Goal: Information Seeking & Learning: Compare options

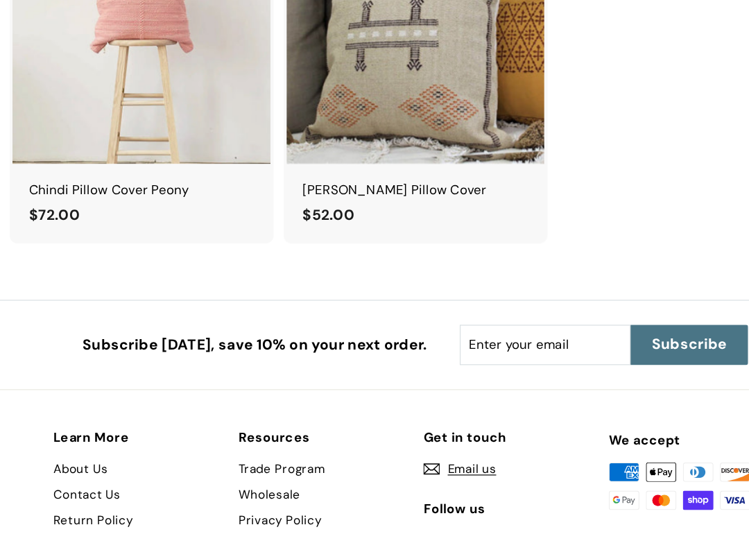
scroll to position [1472, 0]
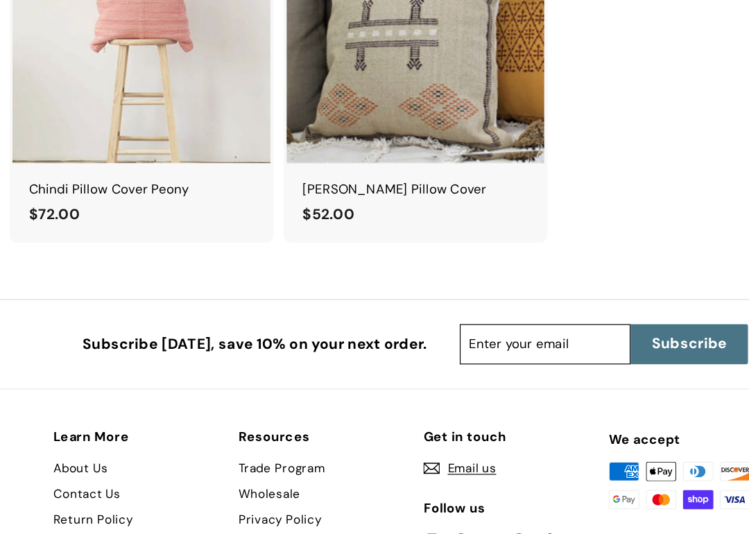
click at [430, 353] on input "Enter your email" at bounding box center [486, 370] width 147 height 35
click at [443, 353] on input "Enter your email" at bounding box center [486, 370] width 147 height 35
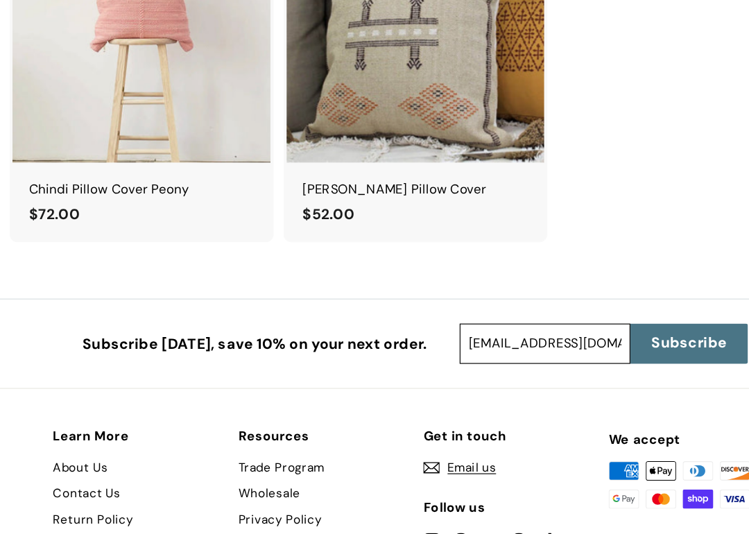
type input "v_hordes@hotmail.com"
click at [599, 361] on span "Subscribe" at bounding box center [610, 370] width 65 height 18
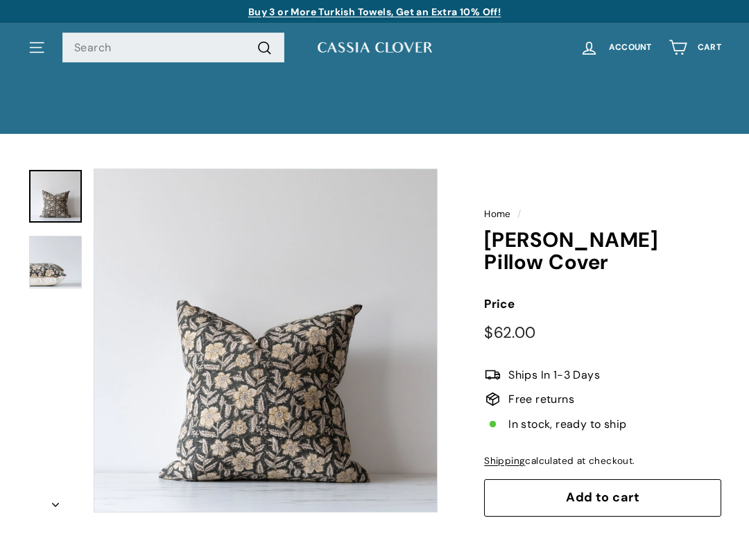
scroll to position [1653, 0]
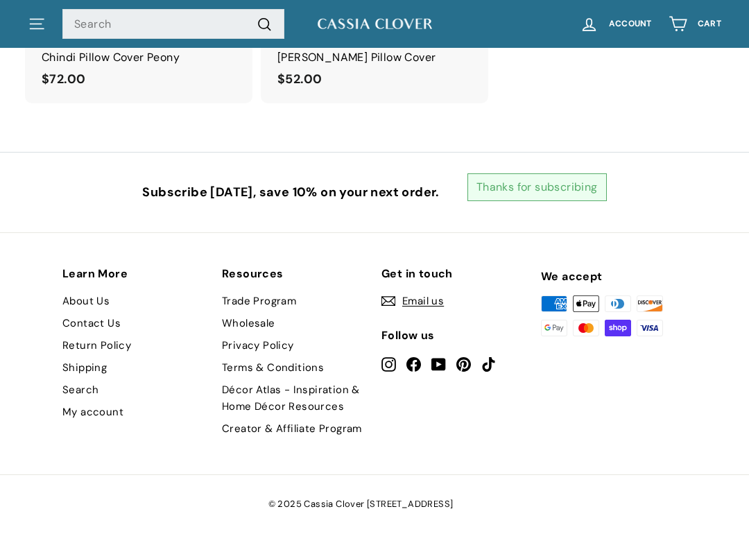
click at [726, 243] on div "Learn More About Us Contact Us Return Policy Shipping Search My account Resourc…" at bounding box center [374, 353] width 749 height 243
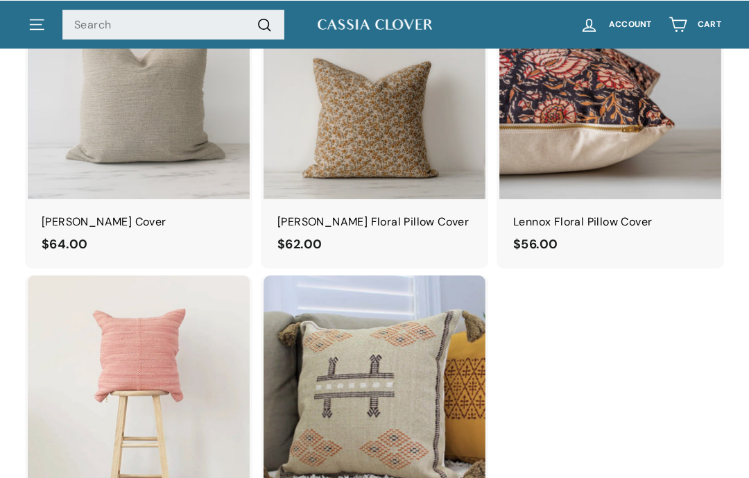
click at [50, 22] on button ". . . Site navigation" at bounding box center [36, 23] width 35 height 41
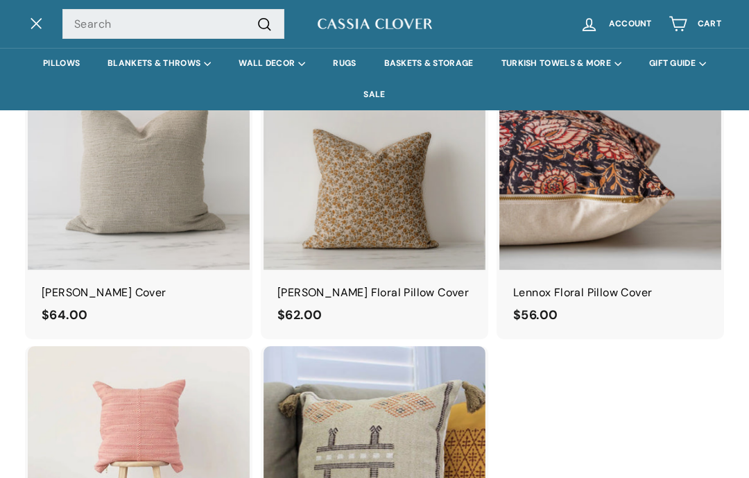
scroll to position [1118, 0]
click at [472, 63] on link "BASKETS & STORAGE" at bounding box center [429, 63] width 117 height 31
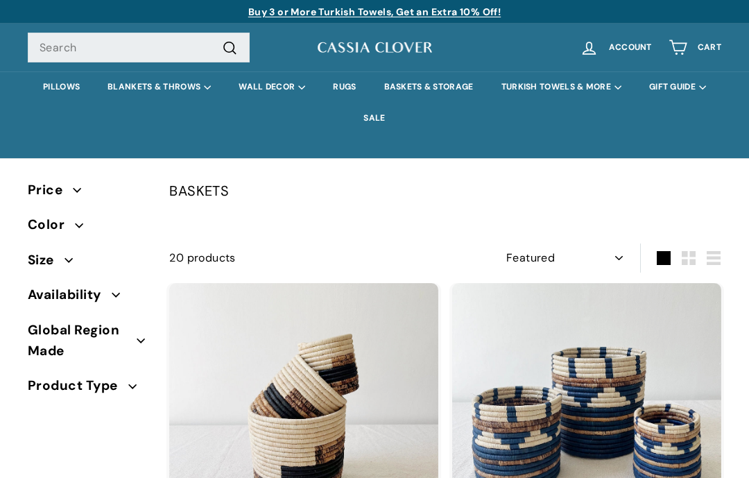
select select "manual"
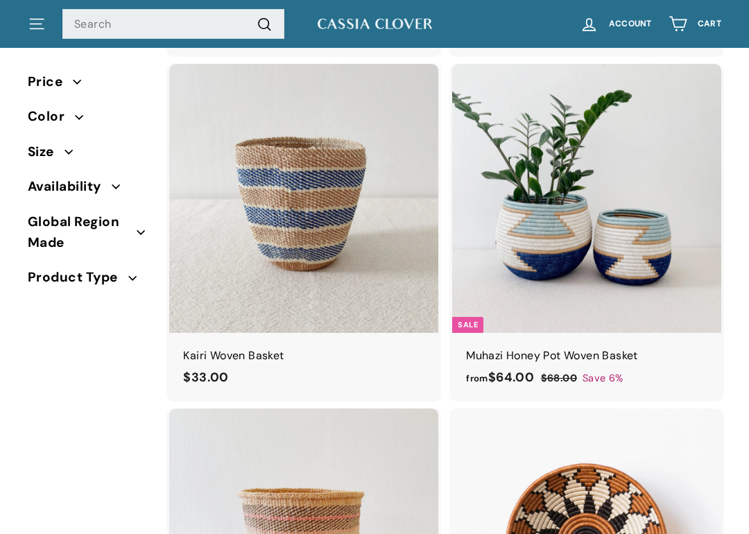
scroll to position [909, 0]
click at [687, 275] on img at bounding box center [586, 198] width 269 height 269
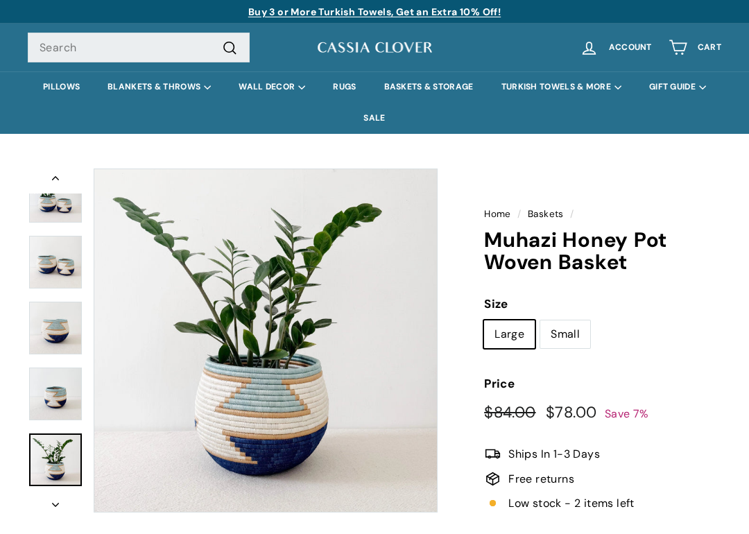
scroll to position [41, 0]
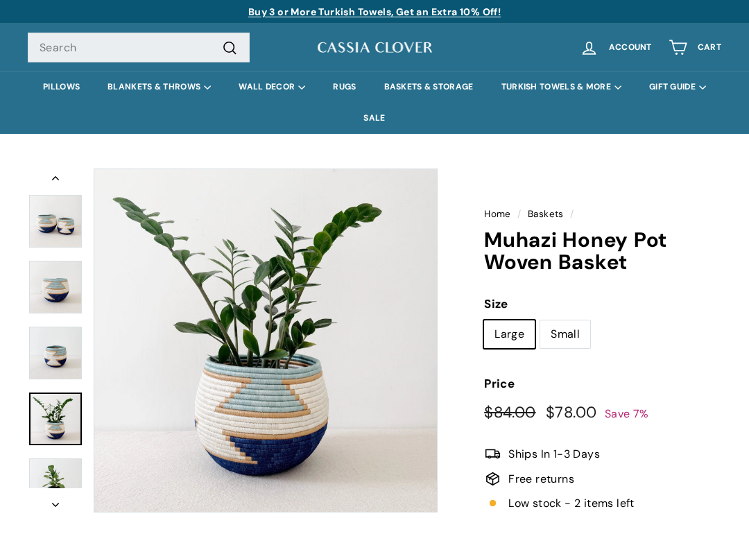
click at [575, 338] on label "Small" at bounding box center [565, 335] width 50 height 28
click at [540, 321] on input "Small" at bounding box center [540, 320] width 1 height 1
radio input "true"
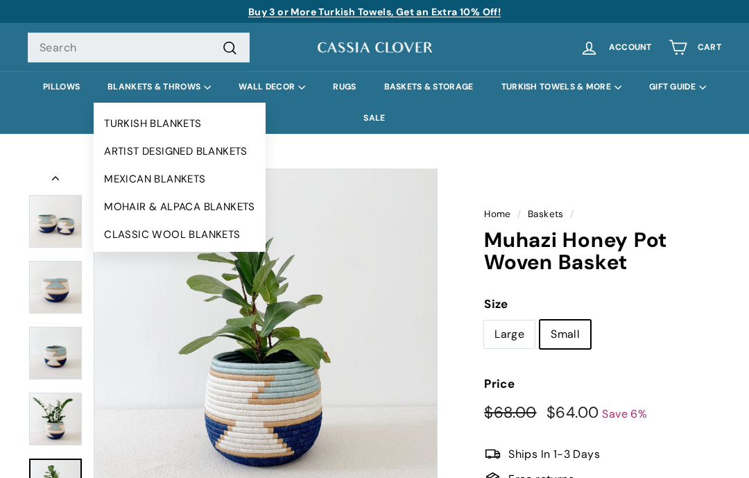
click at [206, 90] on summary "BLANKETS & THROWS" at bounding box center [159, 86] width 131 height 31
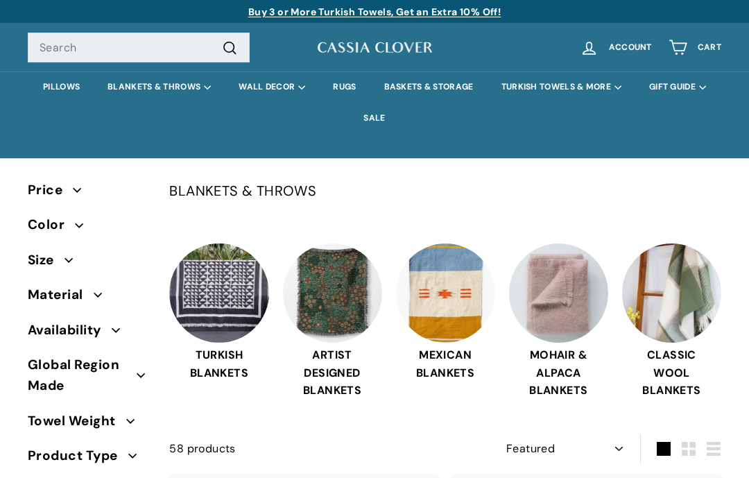
select select "manual"
click at [344, 286] on img at bounding box center [332, 293] width 99 height 99
click at [454, 303] on img at bounding box center [445, 293] width 99 height 99
click at [230, 293] on img at bounding box center [218, 293] width 99 height 99
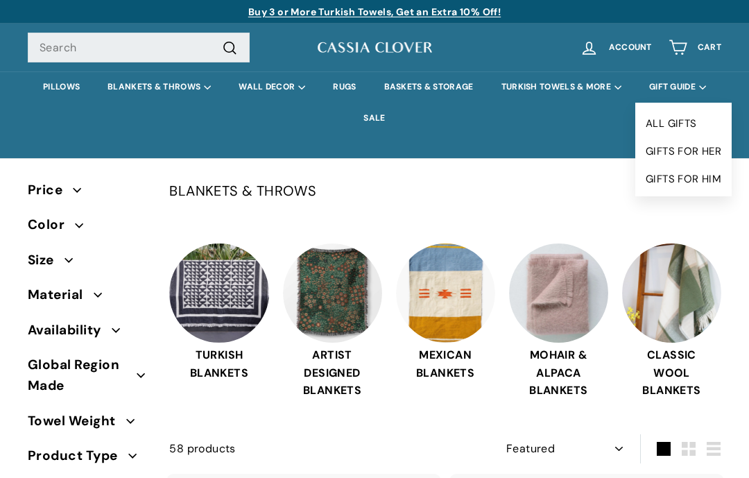
click at [636, 137] on link "ALL GIFTS" at bounding box center [684, 124] width 96 height 28
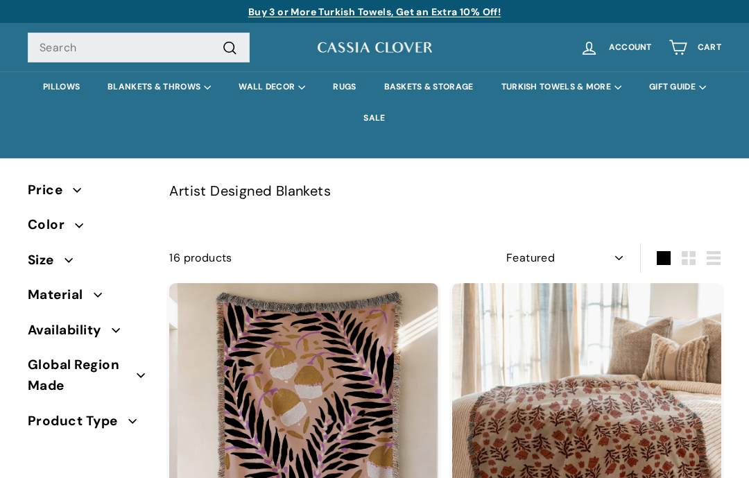
select select "manual"
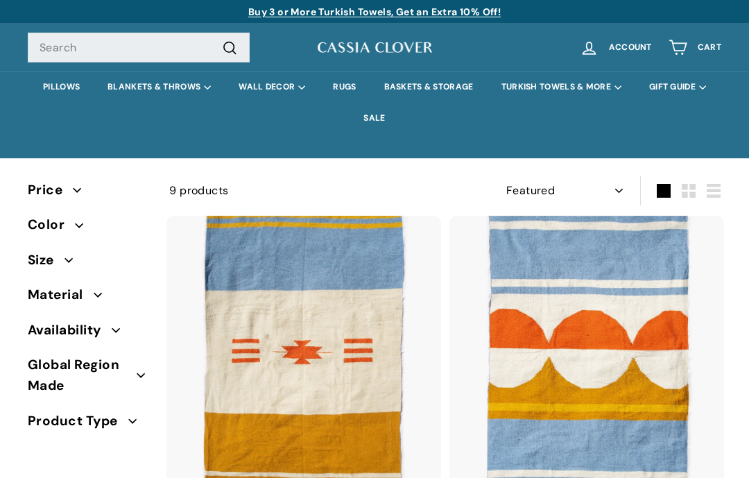
select select "manual"
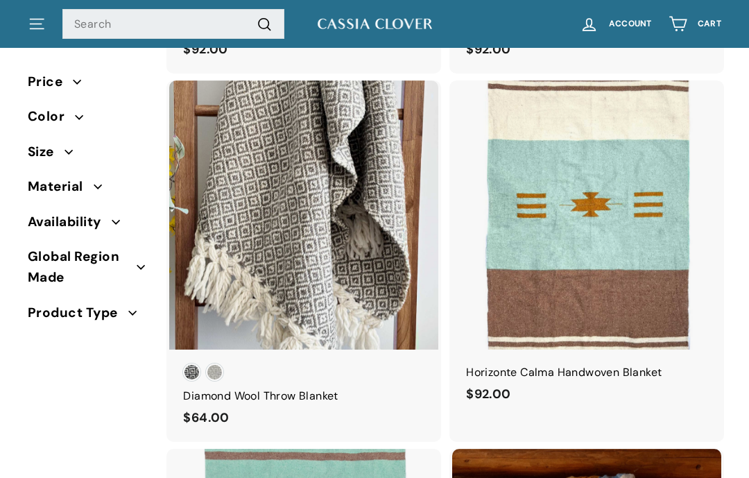
scroll to position [386, 0]
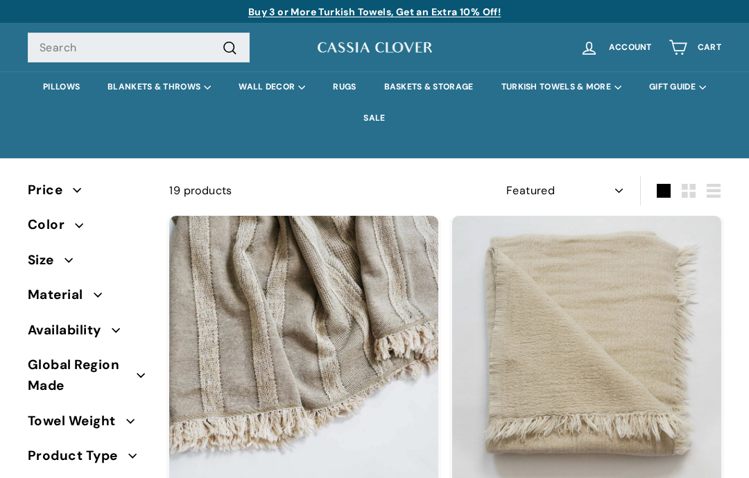
select select "manual"
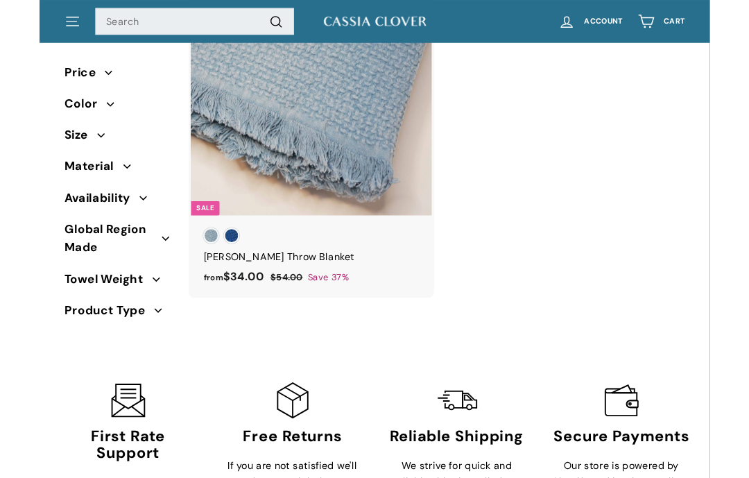
scroll to position [3329, 0]
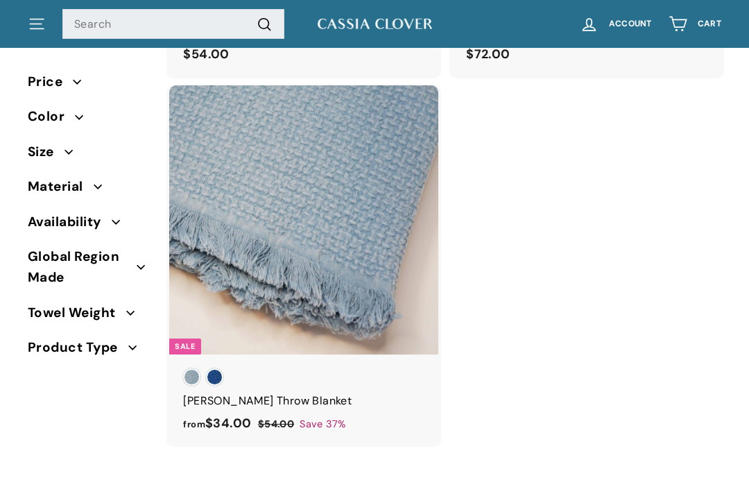
click at [87, 262] on span "Global Region Made" at bounding box center [82, 267] width 109 height 42
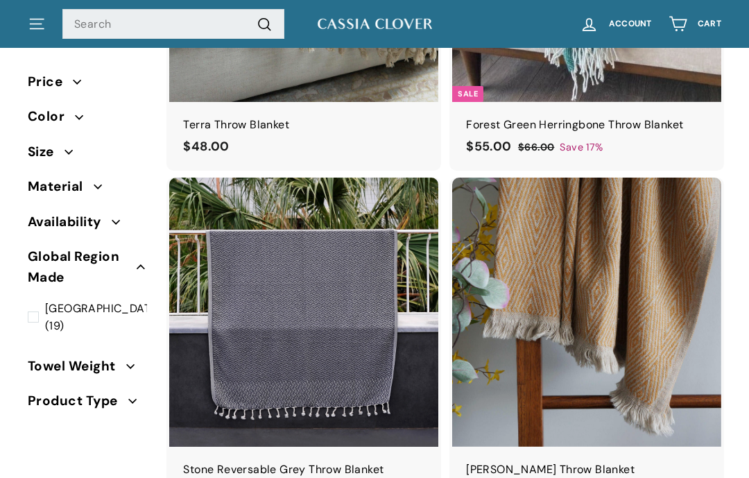
scroll to position [2888, 0]
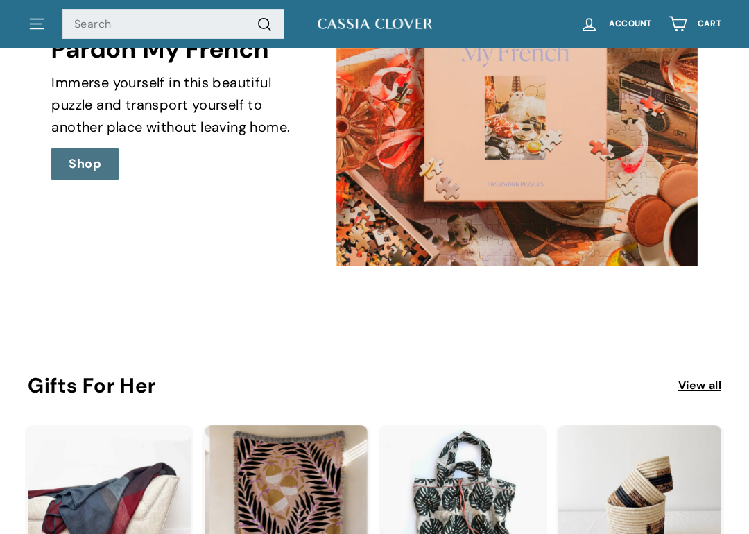
scroll to position [1549, 0]
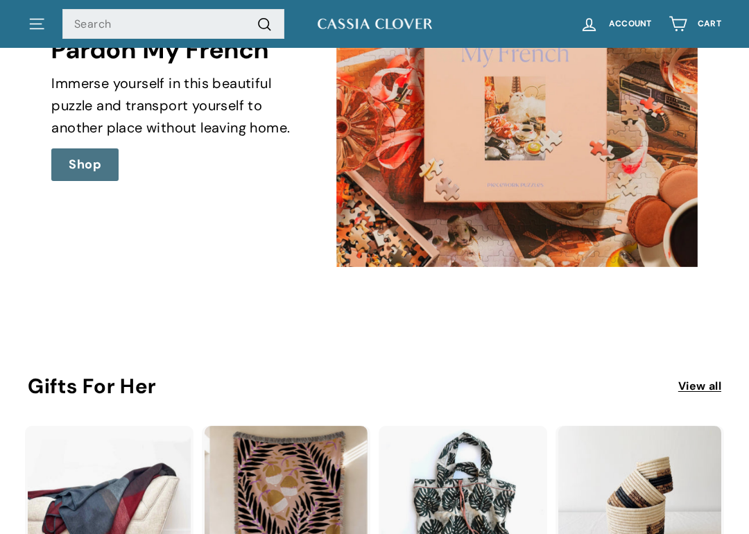
click at [47, 24] on button ". . . Site navigation" at bounding box center [36, 23] width 35 height 41
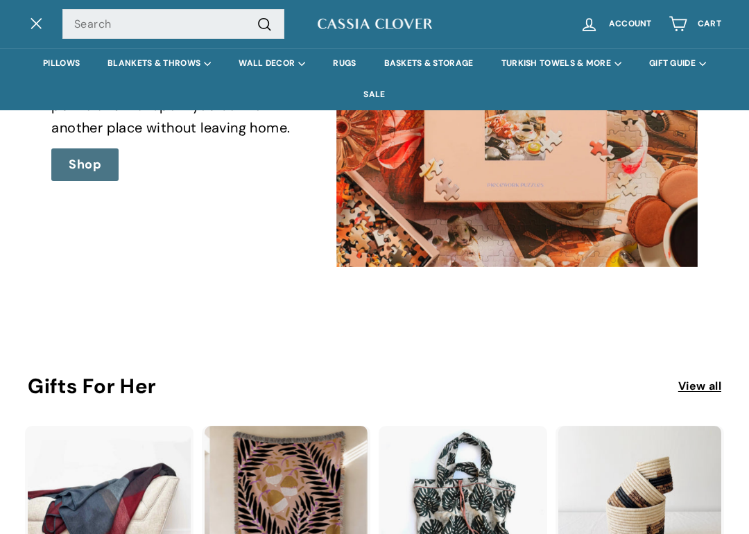
click at [94, 63] on link "PILLOWS" at bounding box center [61, 63] width 65 height 31
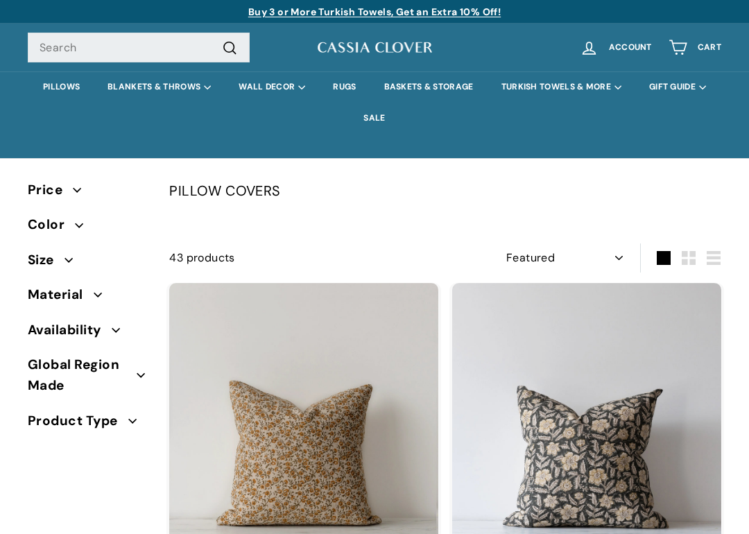
select select "manual"
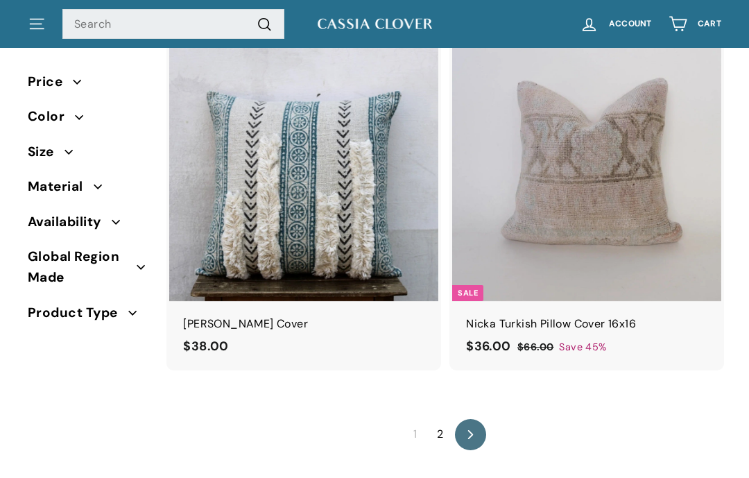
scroll to position [6898, 0]
